Goal: Browse casually: Explore the website without a specific task or goal

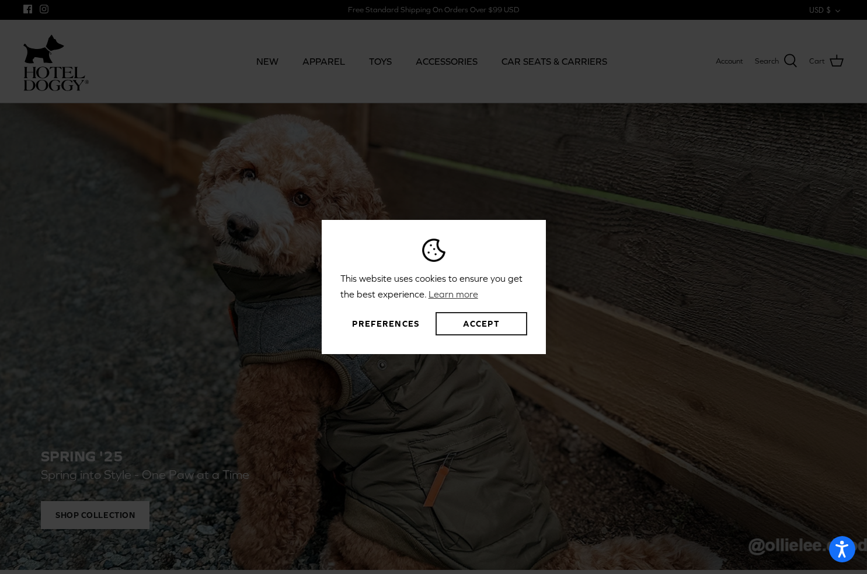
click at [461, 321] on button "Accept" at bounding box center [480, 323] width 91 height 23
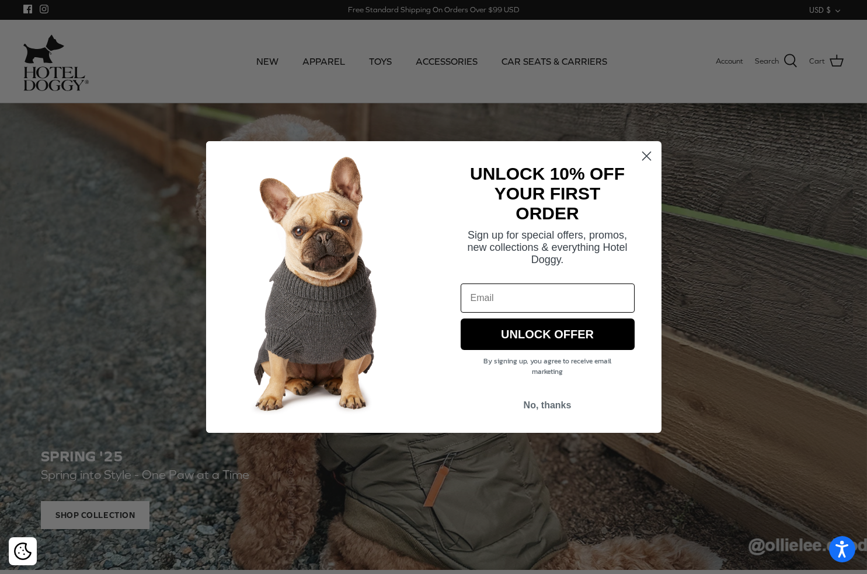
click at [642, 156] on circle "Close dialog" at bounding box center [645, 155] width 19 height 19
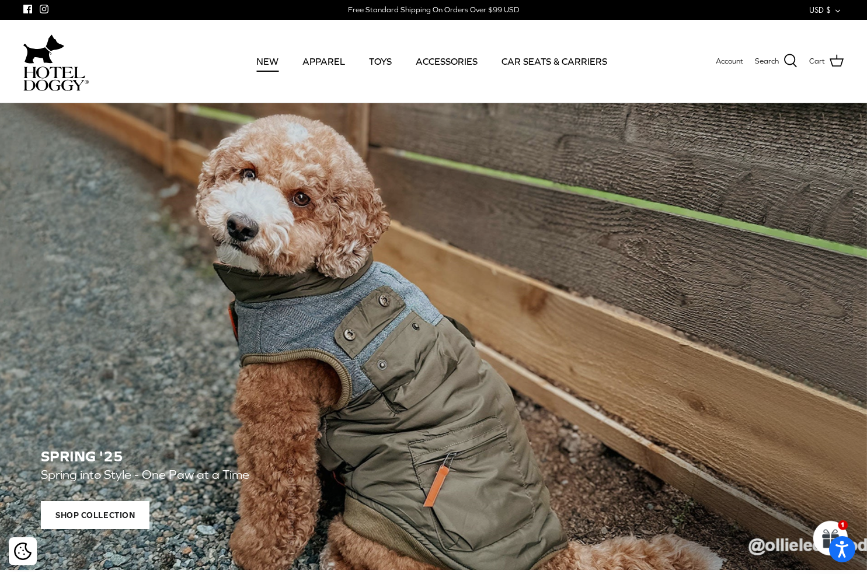
click at [270, 61] on link "NEW" at bounding box center [267, 61] width 43 height 40
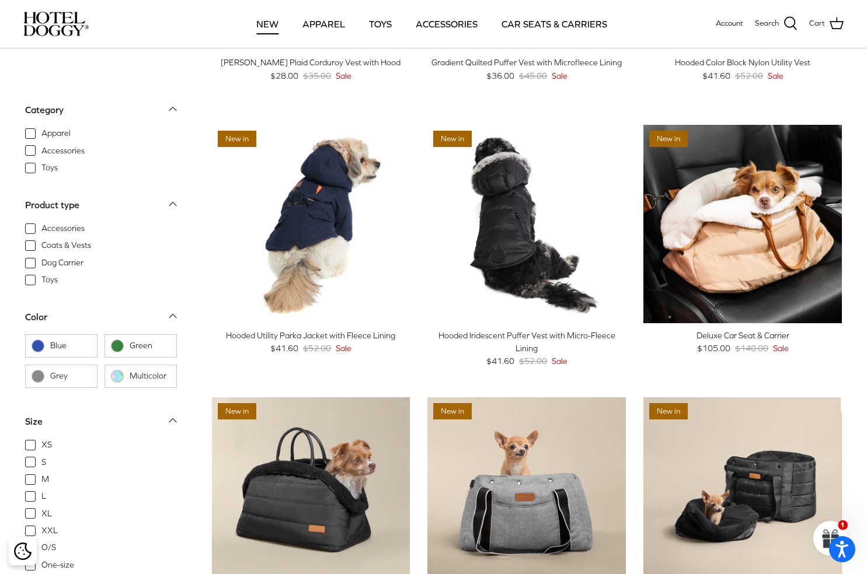
scroll to position [1099, 0]
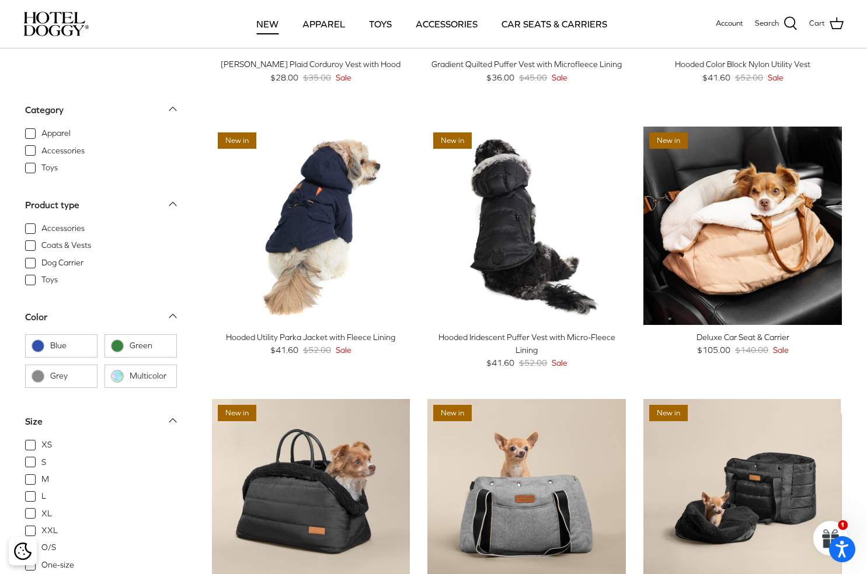
click at [62, 134] on span "Apparel" at bounding box center [55, 134] width 29 height 12
click at [41, 128] on input "Apparel" at bounding box center [40, 127] width 1 height 1
checkbox input "true"
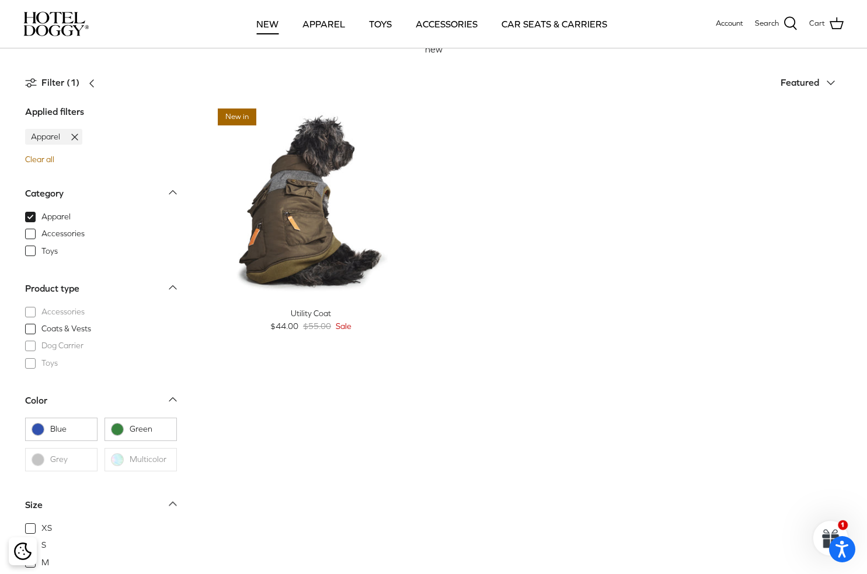
scroll to position [53, 0]
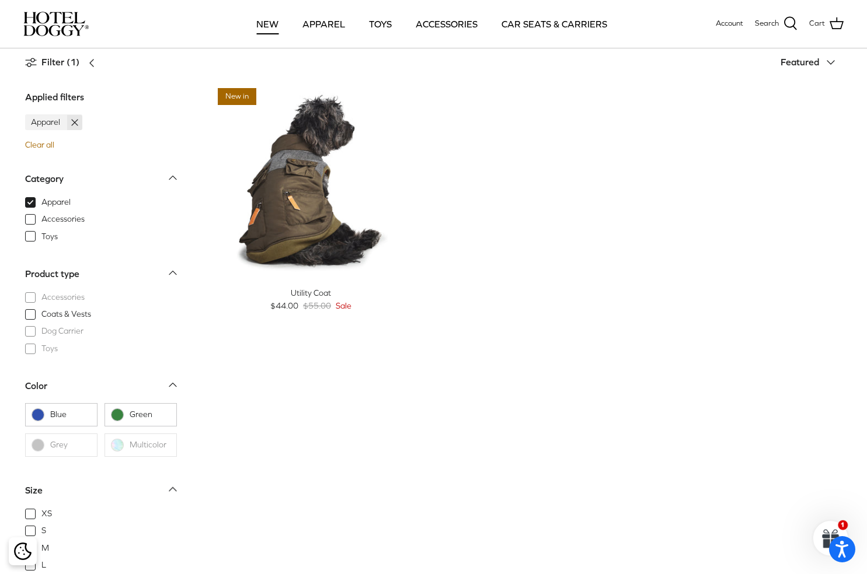
click at [75, 120] on icon at bounding box center [75, 123] width 12 height 12
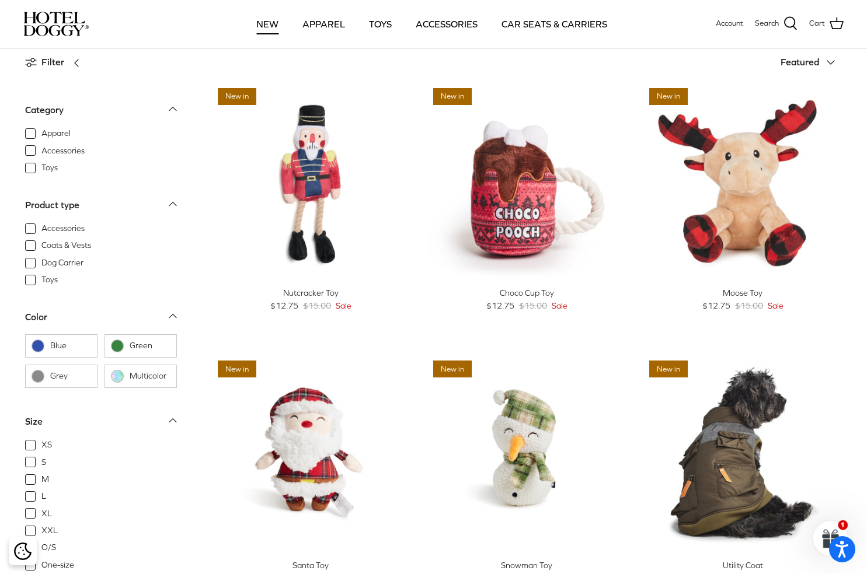
click at [41, 152] on span "Accessories" at bounding box center [62, 151] width 43 height 12
click at [40, 145] on input "Accessories" at bounding box center [40, 144] width 1 height 1
checkbox input "true"
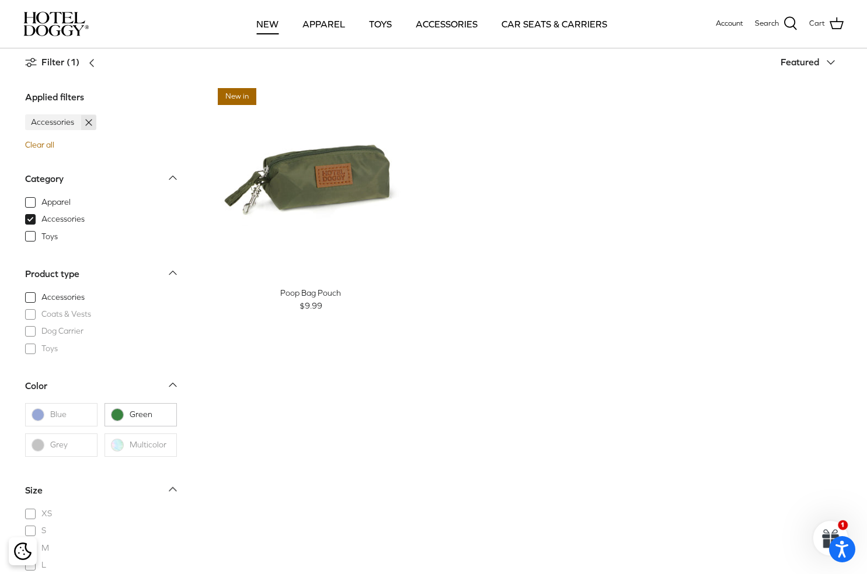
click at [88, 120] on icon at bounding box center [89, 123] width 12 height 12
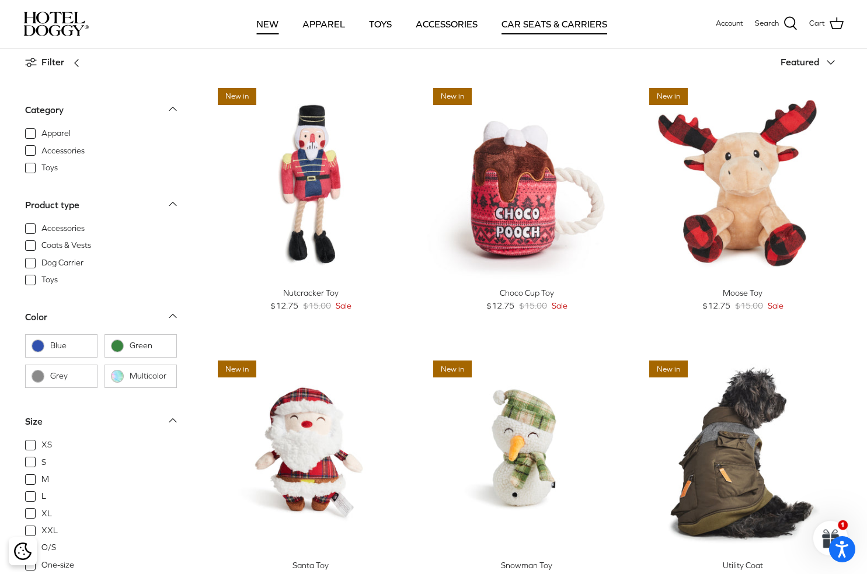
click at [537, 25] on link "CAR SEATS & CARRIERS" at bounding box center [554, 24] width 127 height 40
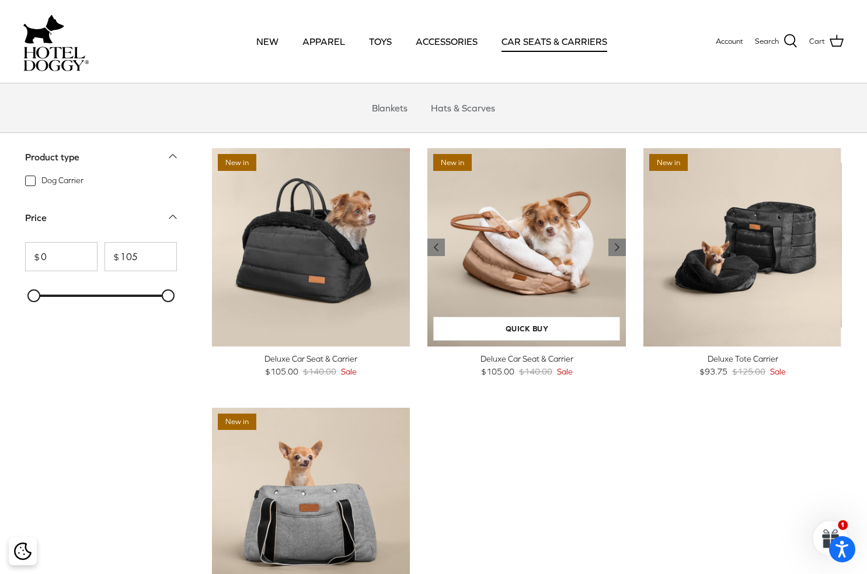
scroll to position [31, 0]
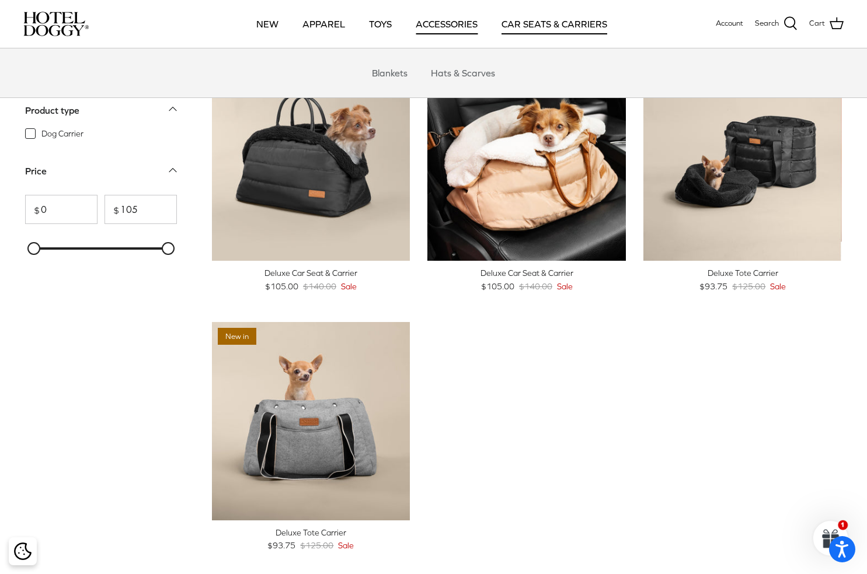
click at [447, 21] on link "ACCESSORIES" at bounding box center [446, 24] width 83 height 40
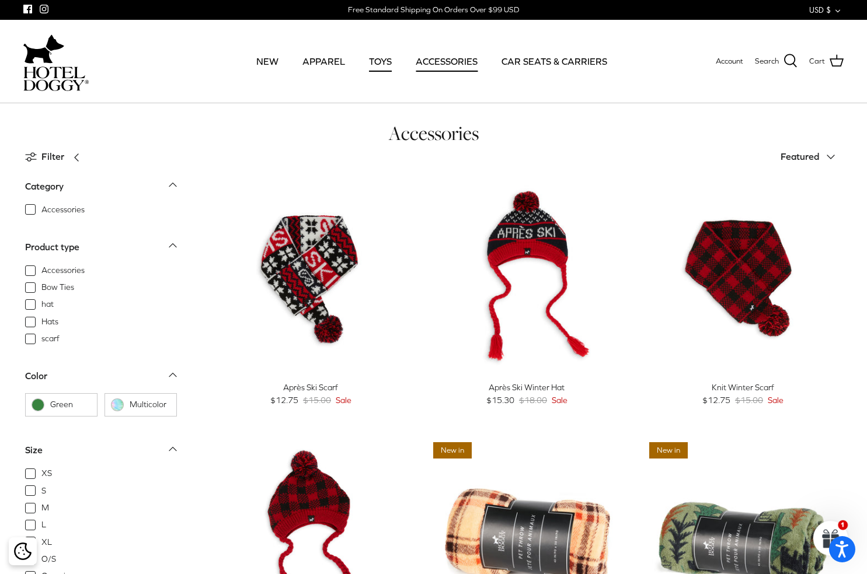
drag, startPoint x: 379, startPoint y: 60, endPoint x: 379, endPoint y: 67, distance: 6.4
click at [380, 60] on link "TOYS" at bounding box center [380, 61] width 44 height 40
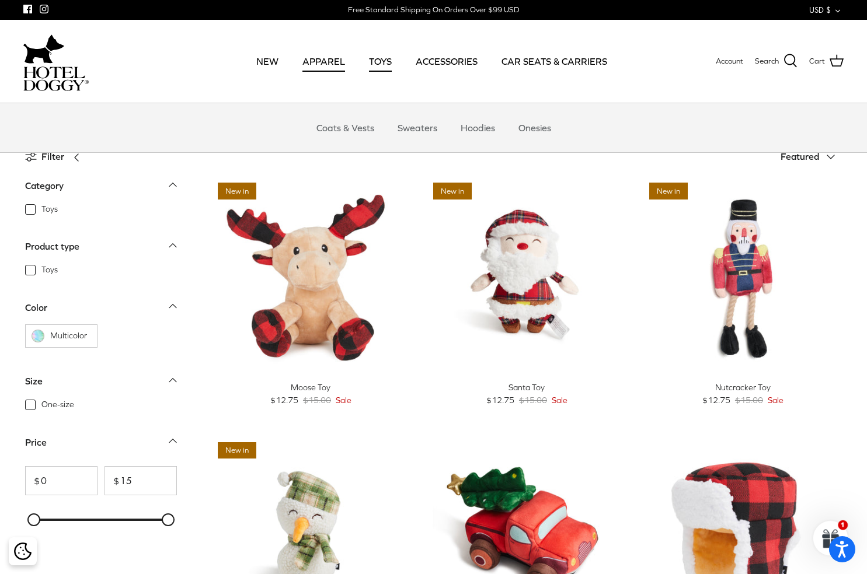
click at [330, 62] on link "APPAREL" at bounding box center [324, 61] width 64 height 40
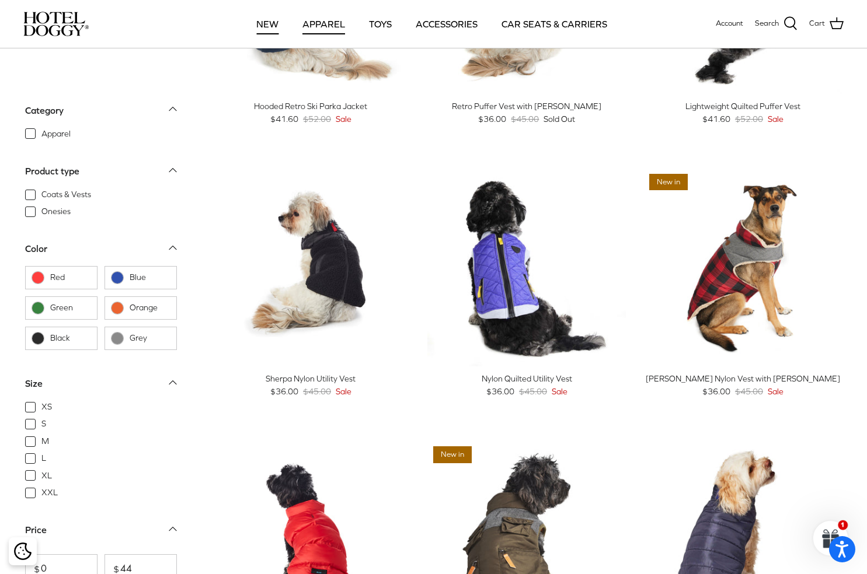
scroll to position [740, 0]
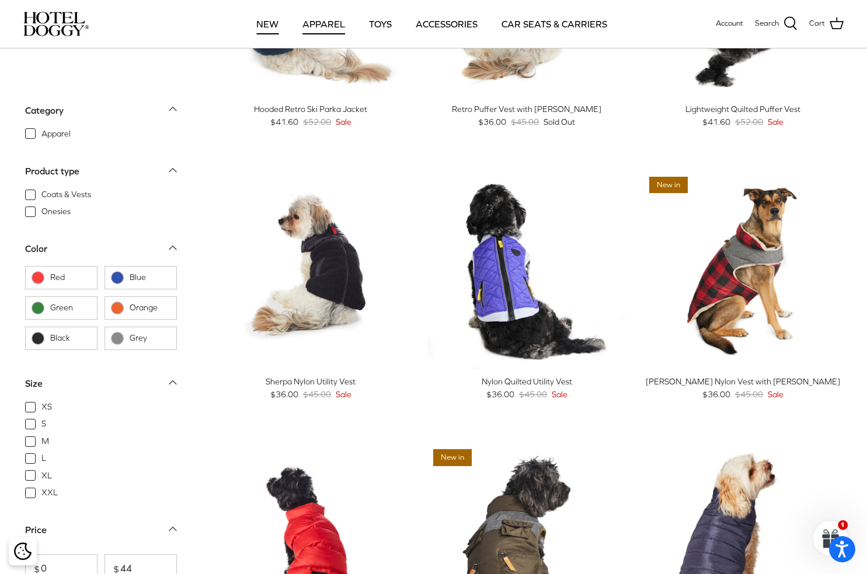
click at [271, 23] on link "NEW" at bounding box center [267, 24] width 43 height 40
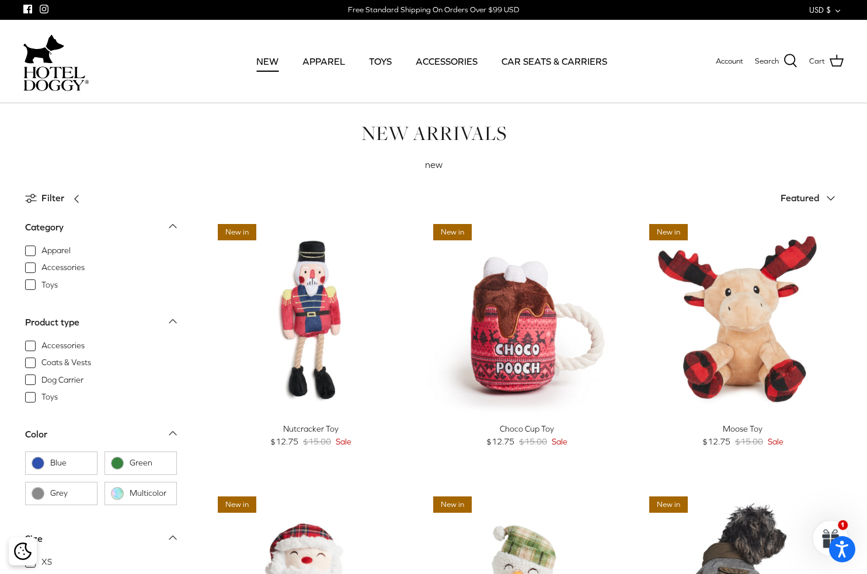
click at [57, 70] on img at bounding box center [55, 79] width 65 height 25
